Goal: Subscribe to service/newsletter

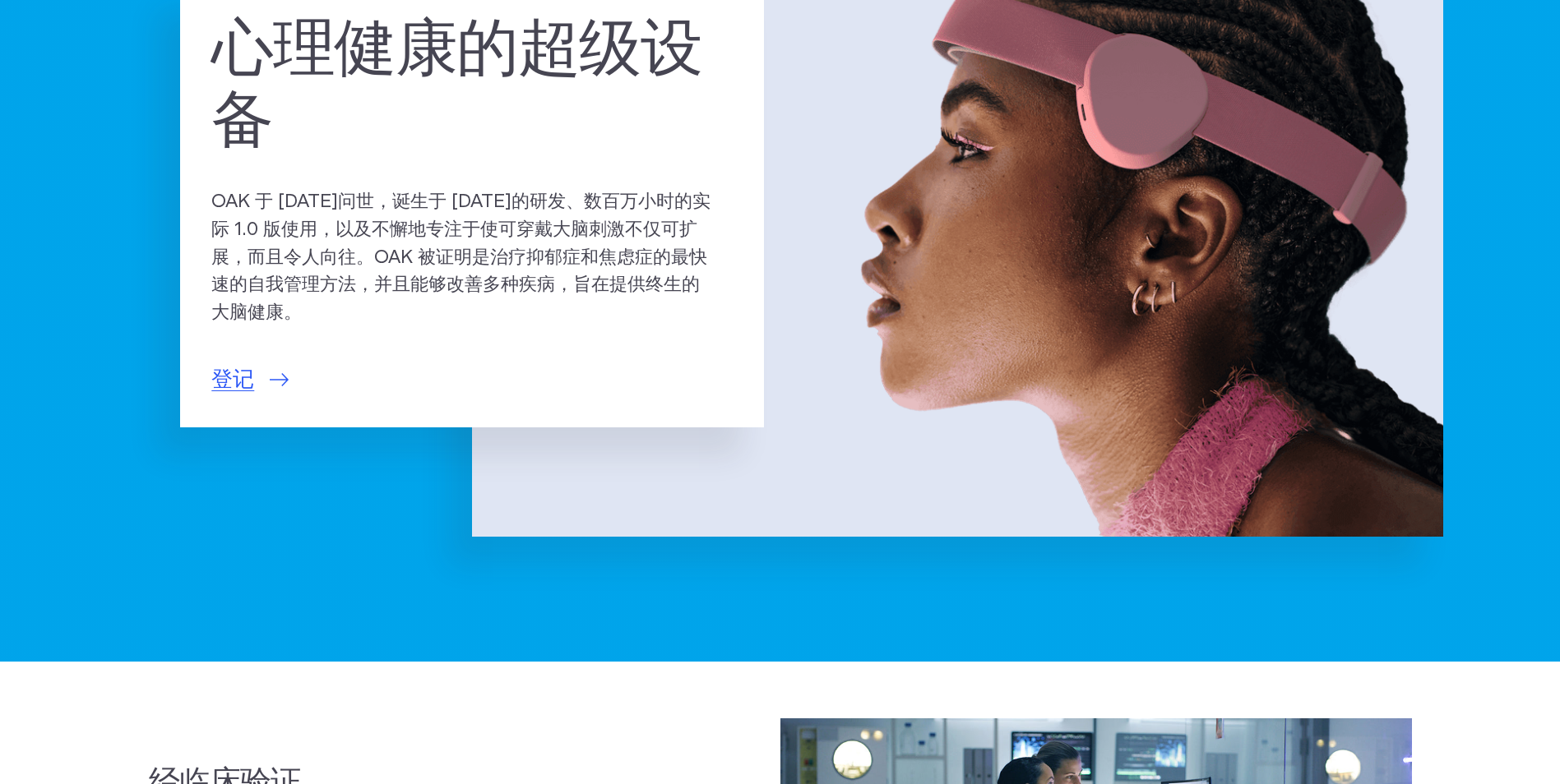
scroll to position [136, 0]
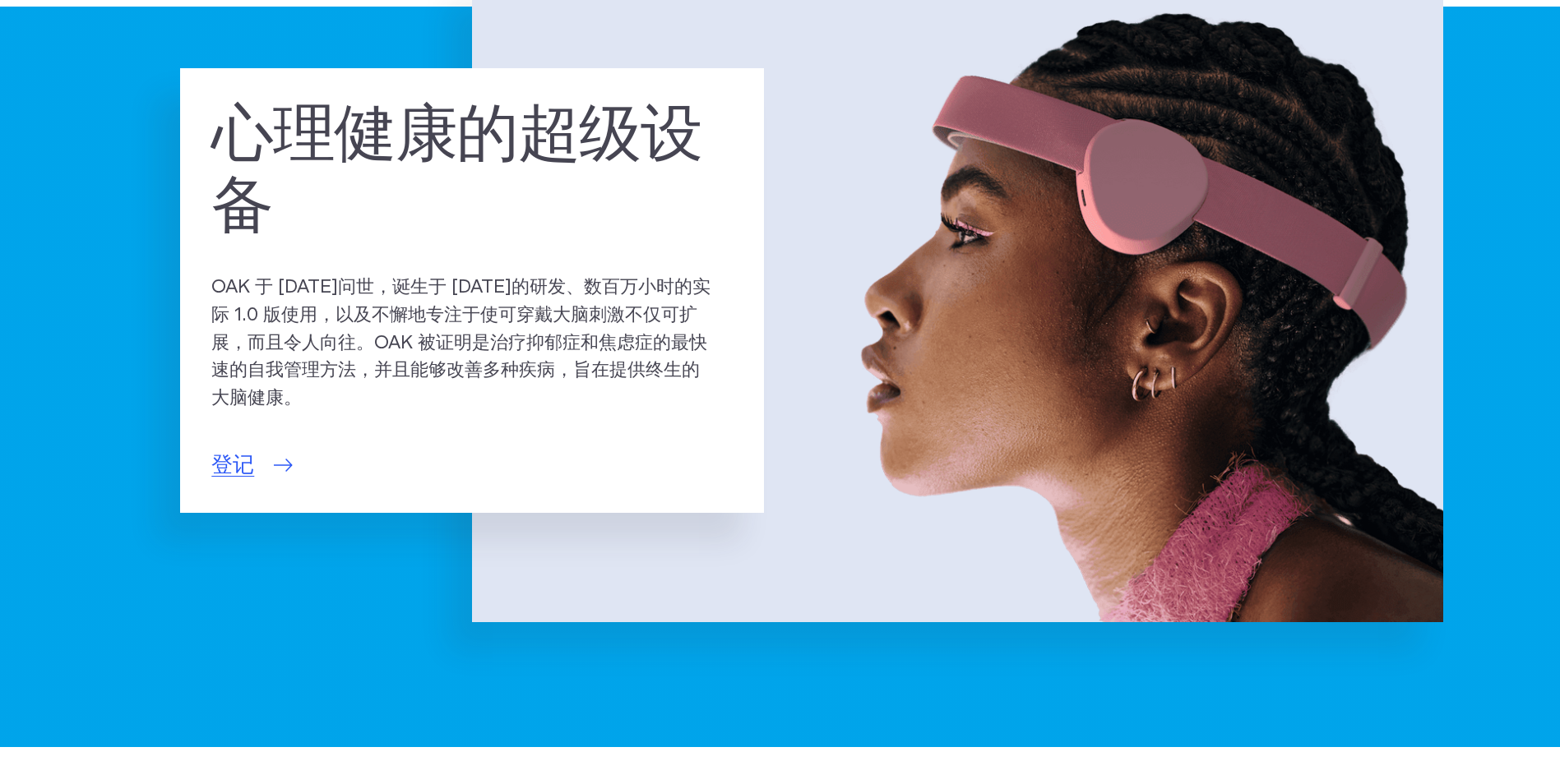
click at [245, 456] on span "登记" at bounding box center [232, 466] width 43 height 32
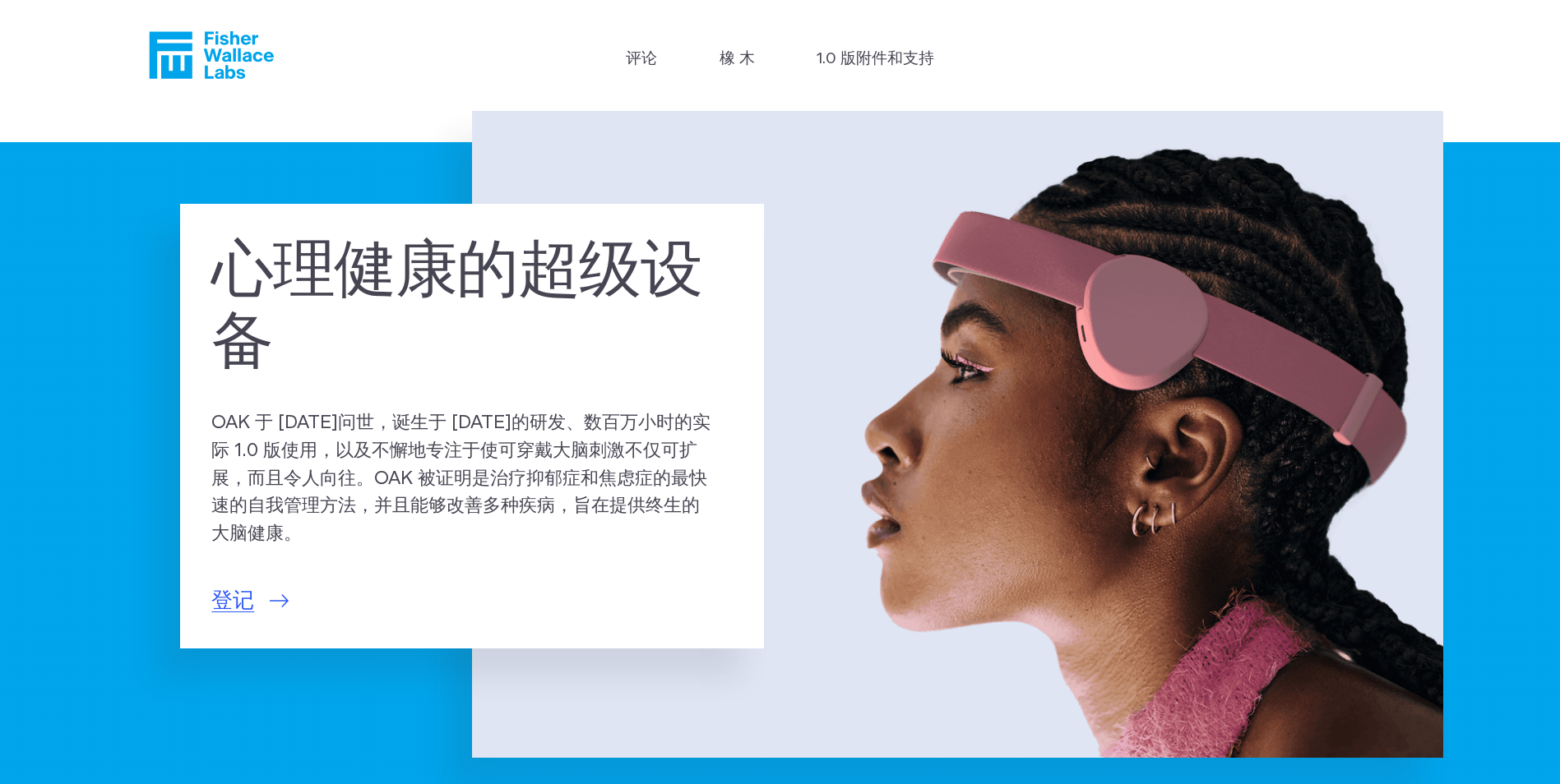
scroll to position [137, 0]
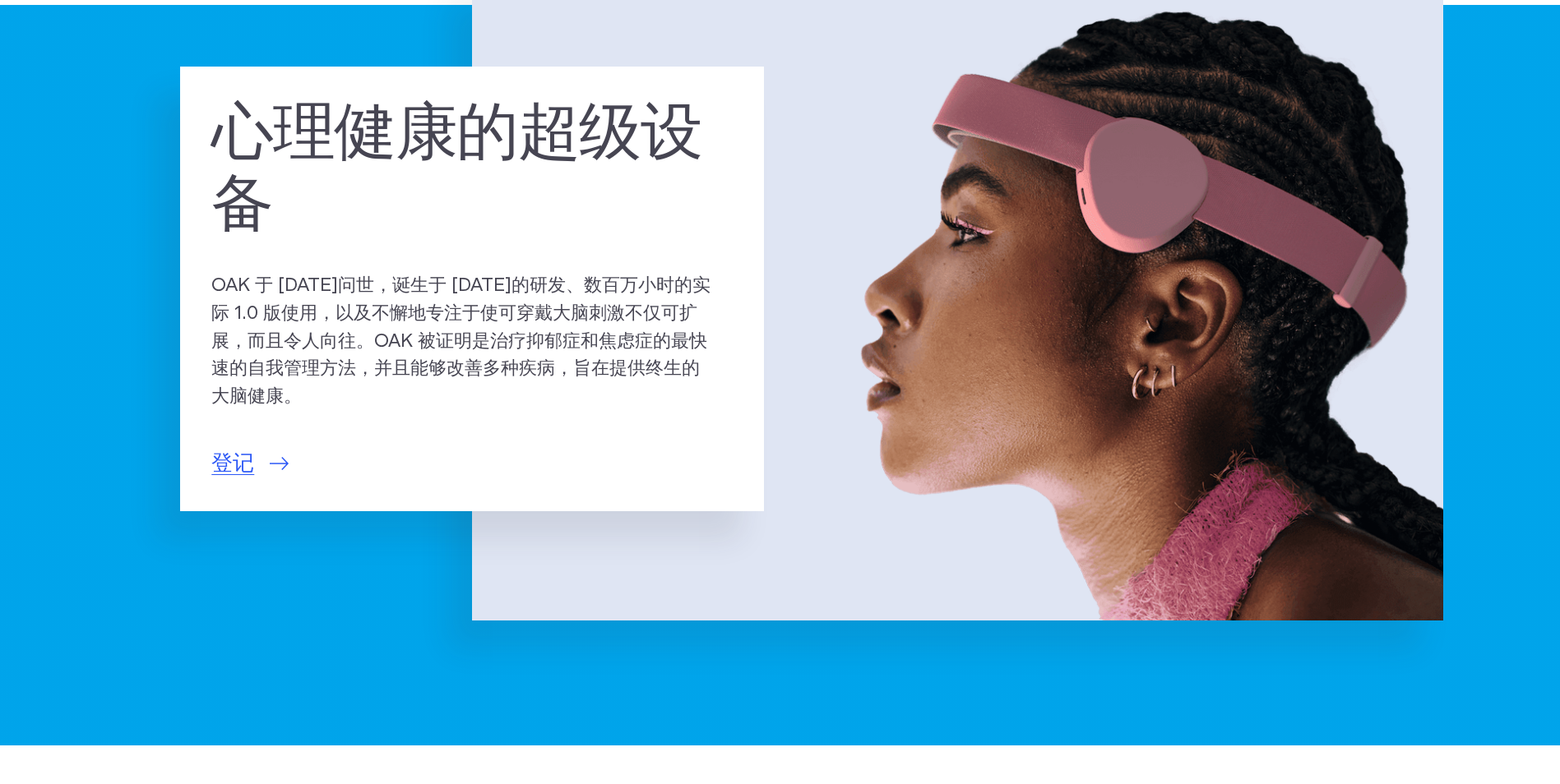
drag, startPoint x: 1124, startPoint y: 69, endPoint x: 1069, endPoint y: 69, distance: 55.0
click at [763, 69] on img at bounding box center [958, 297] width 971 height 647
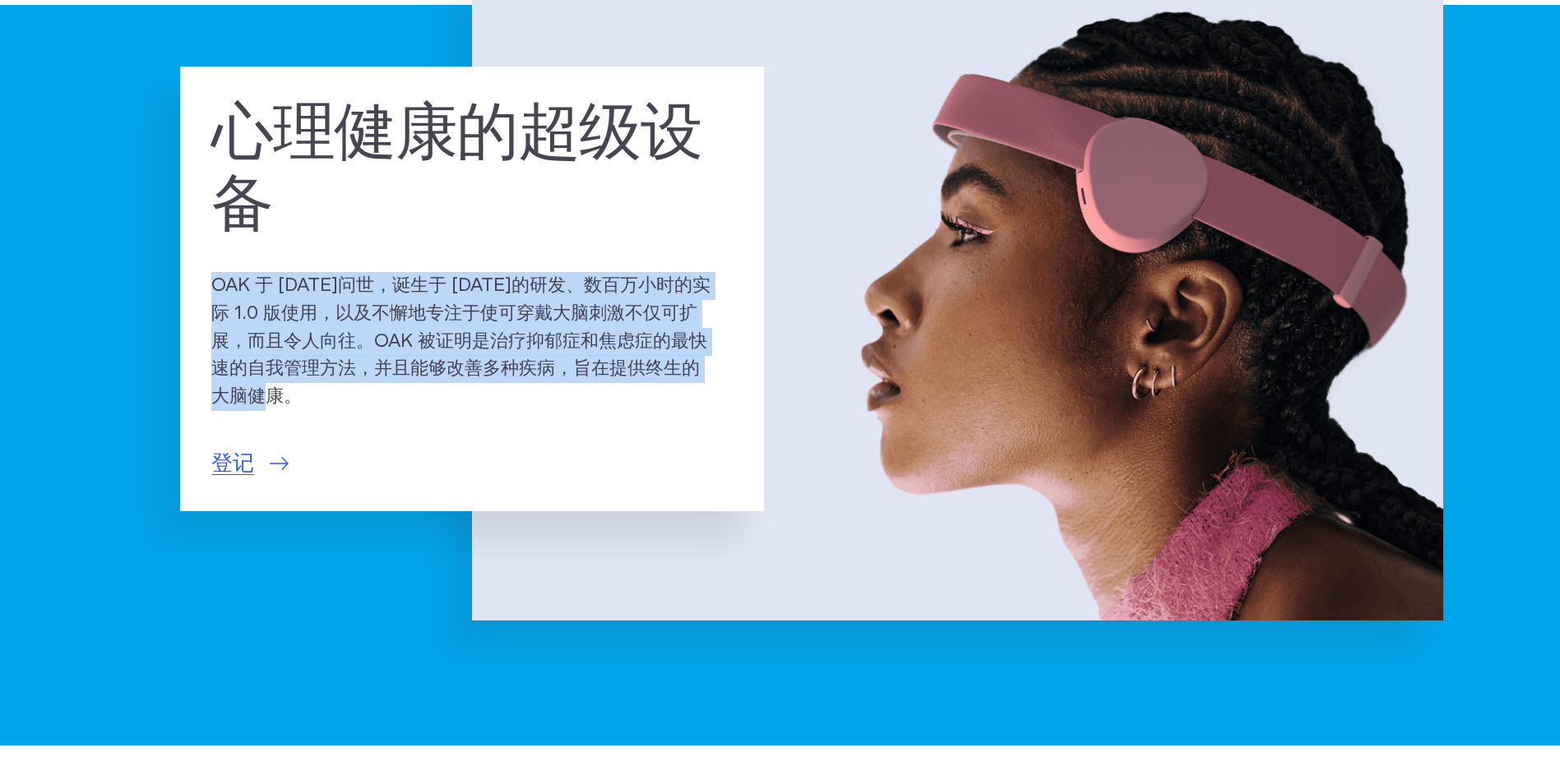
drag, startPoint x: 212, startPoint y: 284, endPoint x: 351, endPoint y: 409, distance: 186.9
click at [352, 409] on p "OAK 于 2025 年问世，诞生于 15 年的研发、数百万小时的实际 1.0 版使用，以及不懈地专注于使可穿戴大脑刺激不仅可扩展，而且令人向往。OAK 被证…" at bounding box center [471, 341] width 521 height 139
copy p "OAK 于 2025 年问世，诞生于 15 年的研发、数百万小时的实际 1.0 版使用，以及不懈地专注于使可穿戴大脑刺激不仅可扩展，而且令人向往。OAK 被证…"
click at [102, 261] on section "心理健康的超级设备 OAK 于 2025 年问世，诞生于 15 年的研发、数百万小时的实际 1.0 版使用，以及不懈地专注于使可穿戴大脑刺激不仅可扩展，而且令…" at bounding box center [780, 360] width 1560 height 772
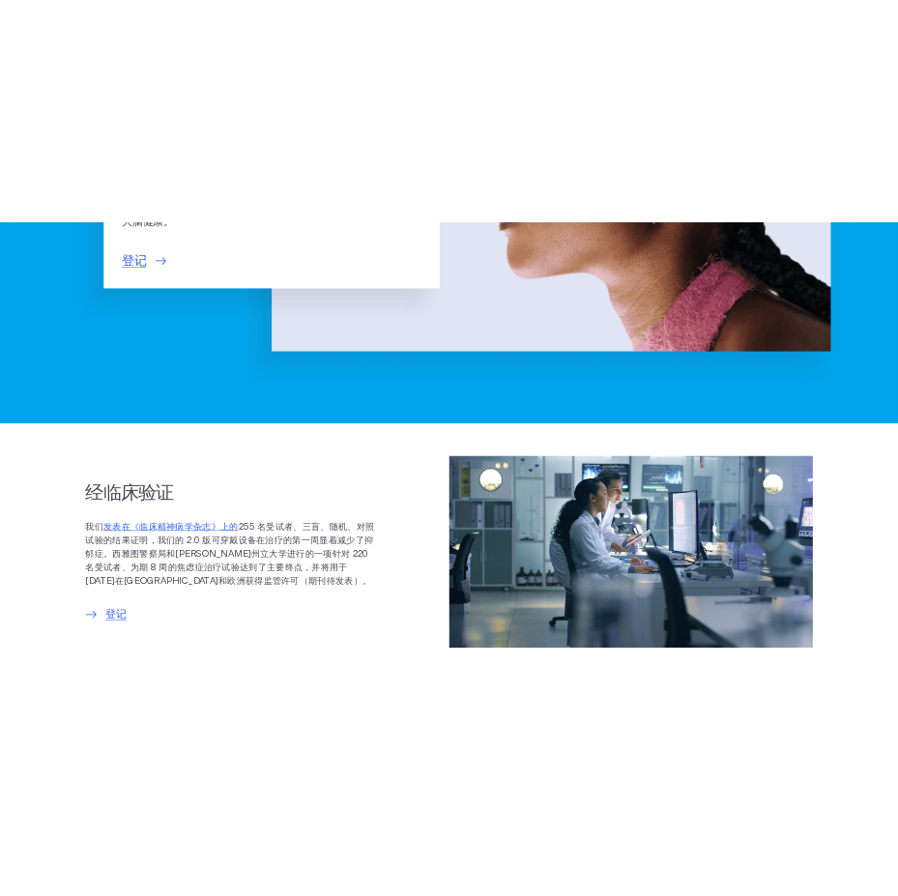
scroll to position [0, 0]
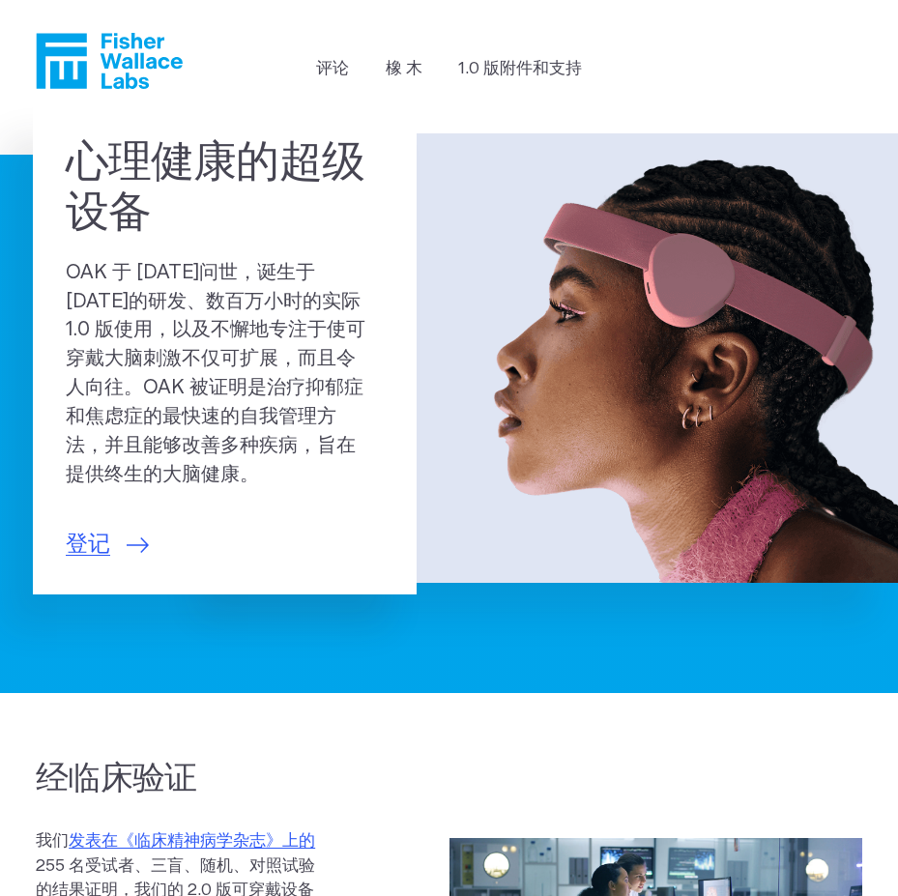
drag, startPoint x: 107, startPoint y: 47, endPoint x: 61, endPoint y: 79, distance: 56.3
click at [61, 79] on icon "费舍尔·华莱士" at bounding box center [109, 61] width 147 height 56
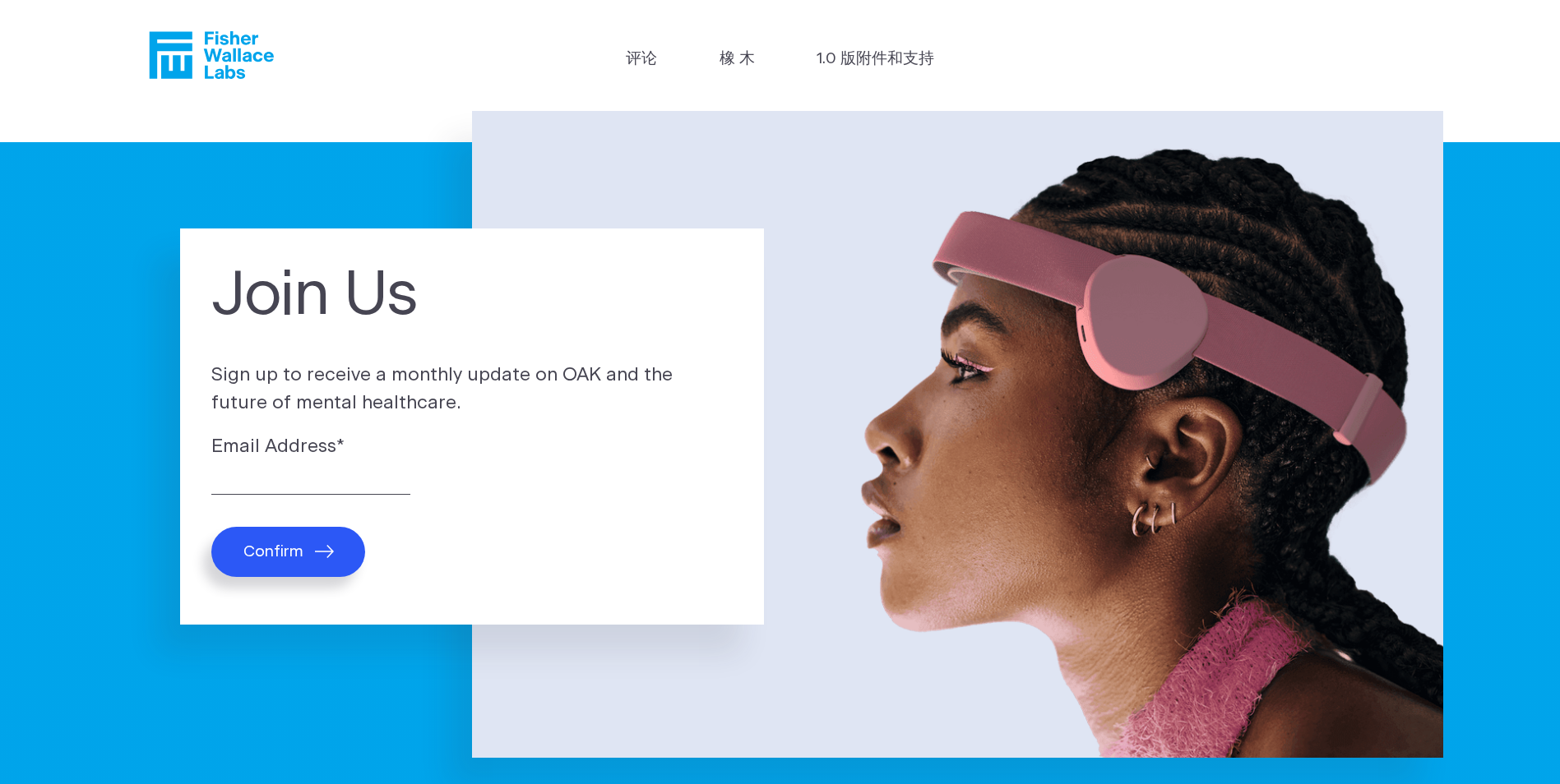
click at [299, 560] on span "Confirm" at bounding box center [273, 552] width 60 height 19
click at [696, 459] on label "Email Address *" at bounding box center [471, 447] width 521 height 28
click at [410, 469] on input "Email Address *" at bounding box center [310, 482] width 199 height 26
